Goal: Task Accomplishment & Management: Use online tool/utility

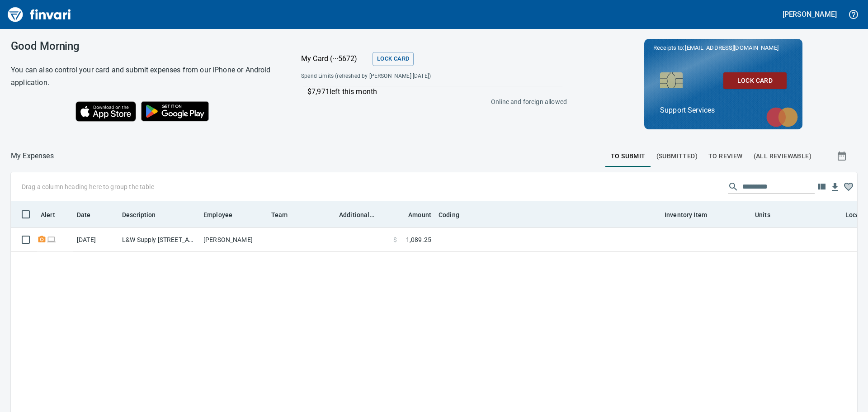
scroll to position [299, 832]
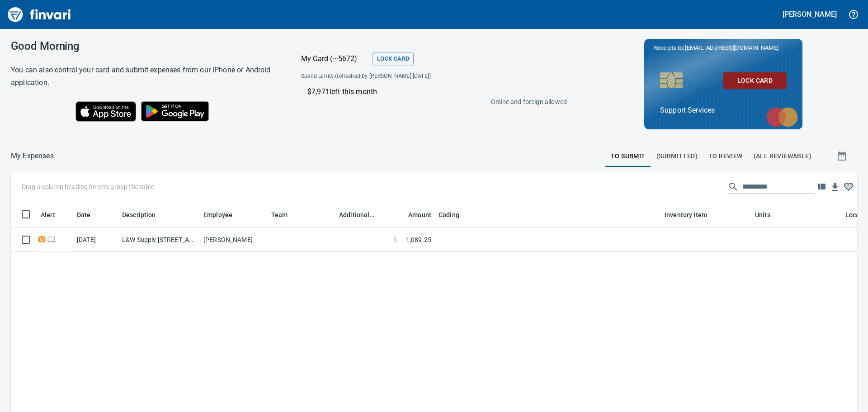
click at [719, 159] on span "To Review" at bounding box center [725, 155] width 34 height 11
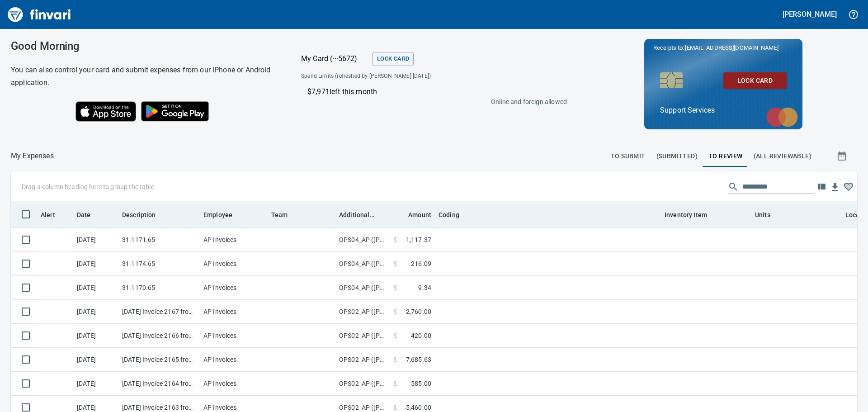
click at [349, 221] on th "Additional Reviewer" at bounding box center [362, 214] width 54 height 26
click at [350, 218] on span "Additional Reviewer" at bounding box center [356, 214] width 35 height 11
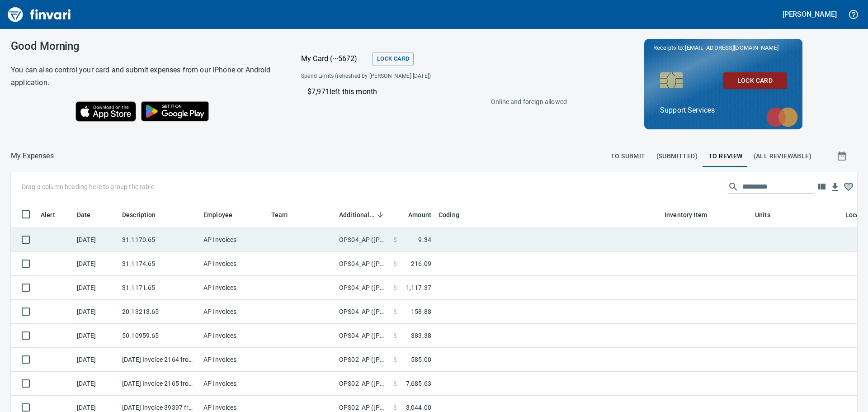
click at [150, 238] on td "31.1170.65" at bounding box center [158, 240] width 81 height 24
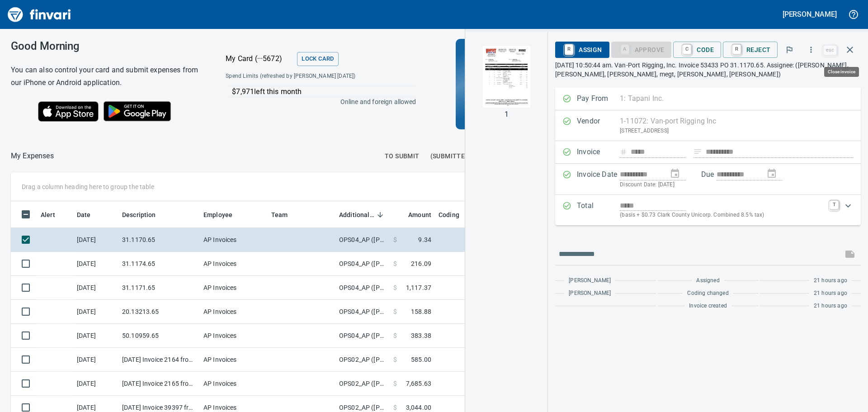
scroll to position [299, 600]
click at [531, 78] on img "button" at bounding box center [505, 76] width 61 height 61
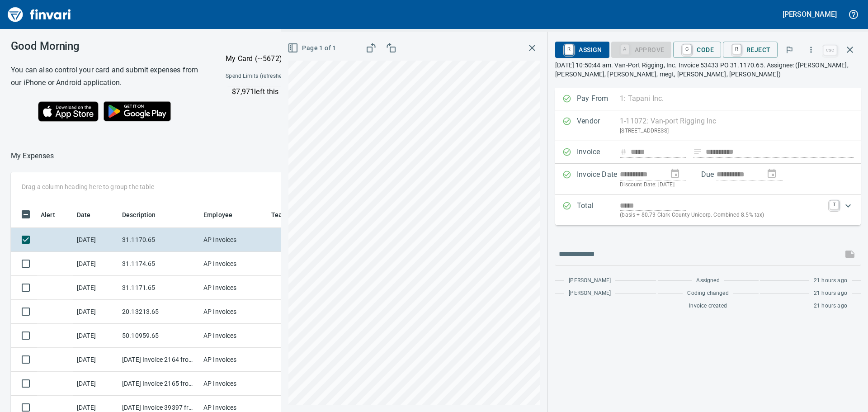
click at [528, 50] on button "button" at bounding box center [532, 48] width 16 height 16
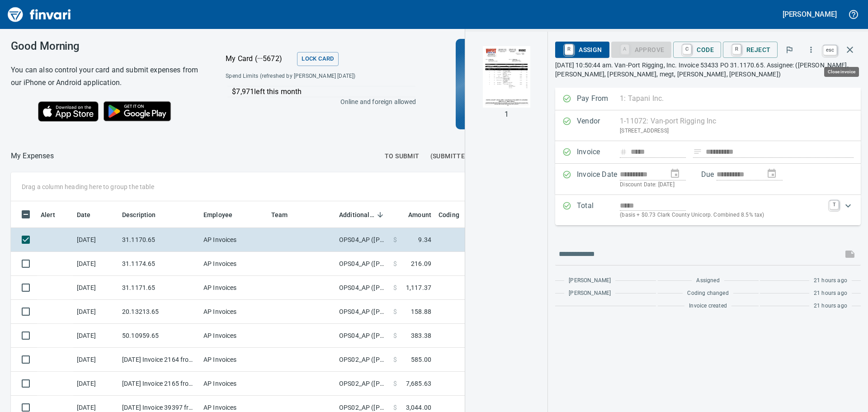
click at [857, 50] on button "button" at bounding box center [850, 50] width 22 height 22
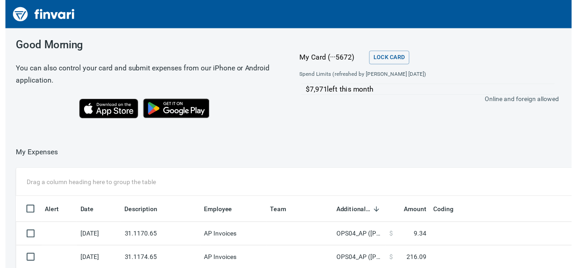
scroll to position [155, 534]
